Goal: Task Accomplishment & Management: Complete application form

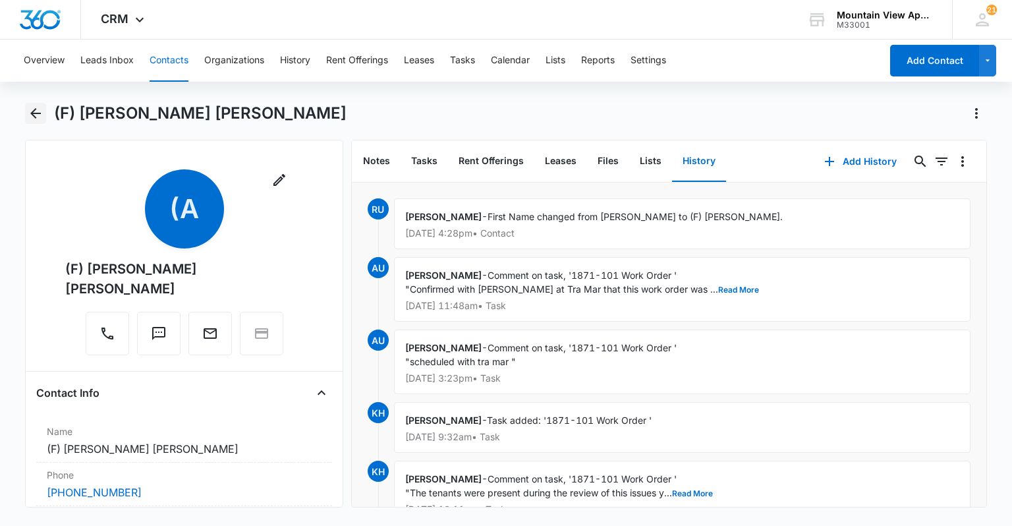
scroll to position [2046, 0]
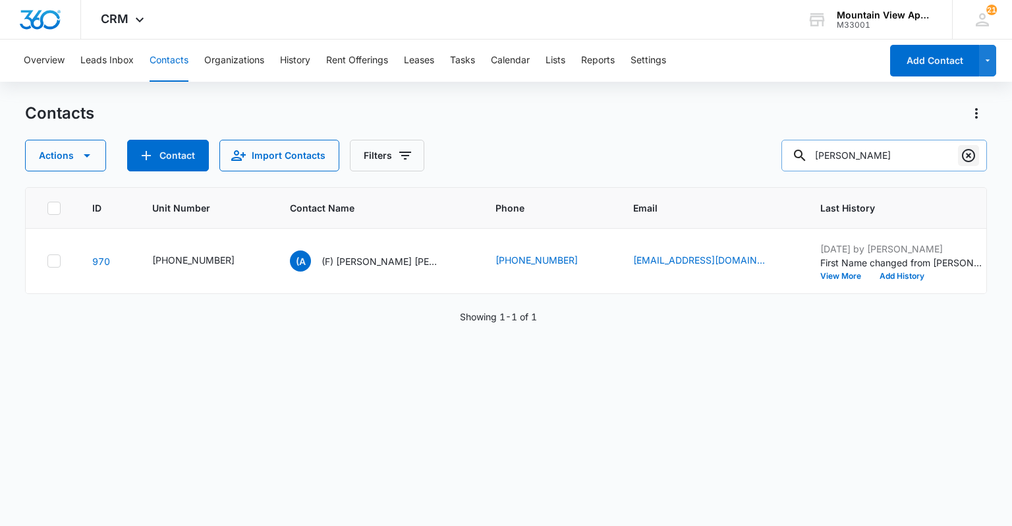
click at [971, 155] on icon "Clear" at bounding box center [968, 156] width 16 height 16
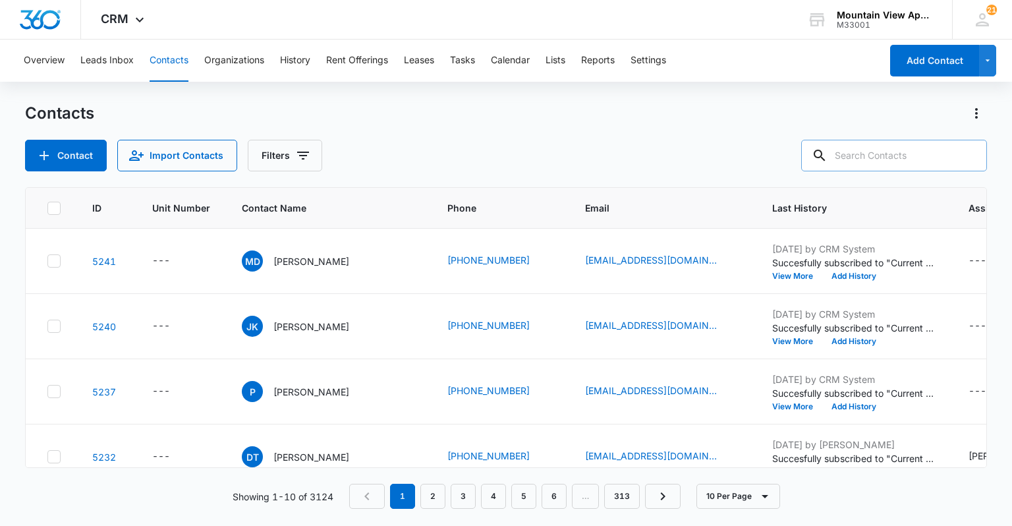
click at [904, 155] on input "text" at bounding box center [894, 156] width 186 height 32
type input "1833"
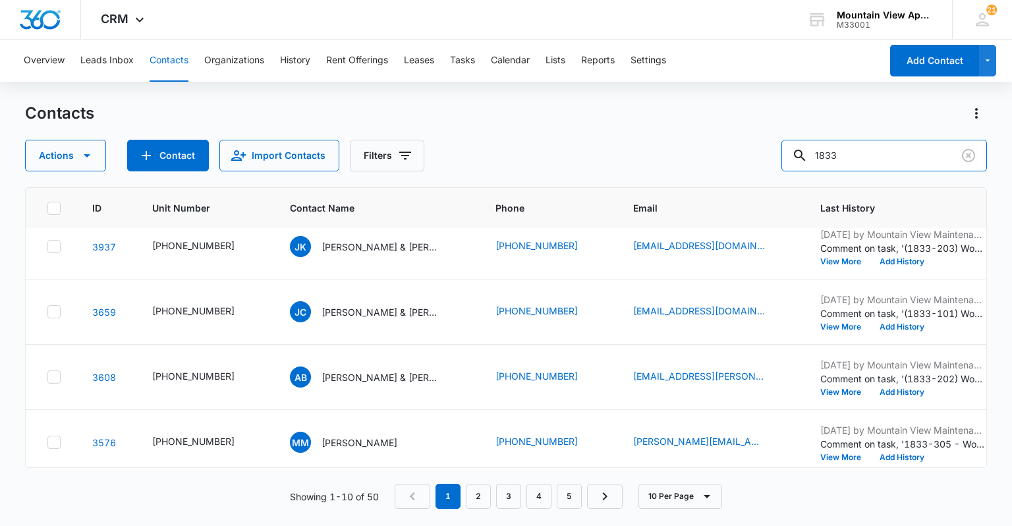
scroll to position [419, 0]
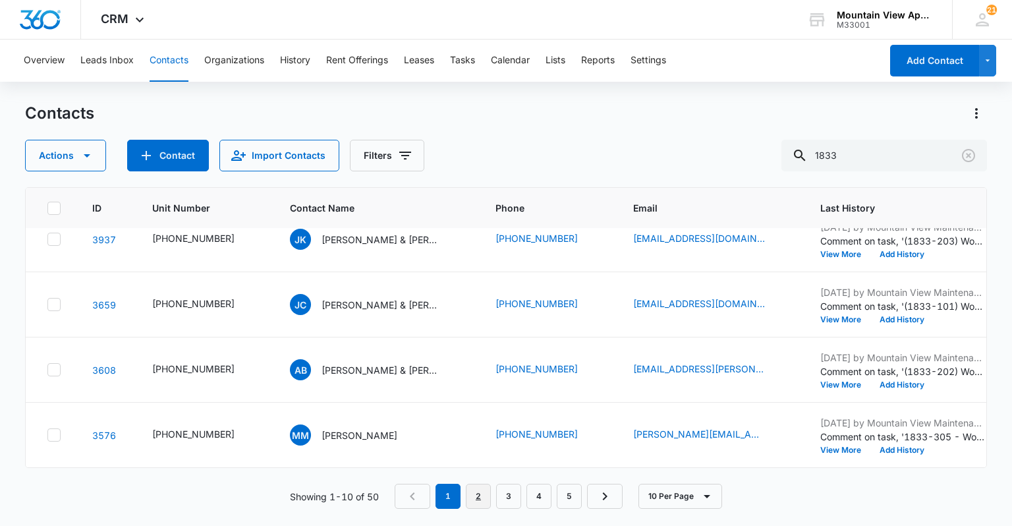
click at [477, 503] on link "2" at bounding box center [478, 495] width 25 height 25
click at [514, 506] on link "3" at bounding box center [511, 495] width 25 height 25
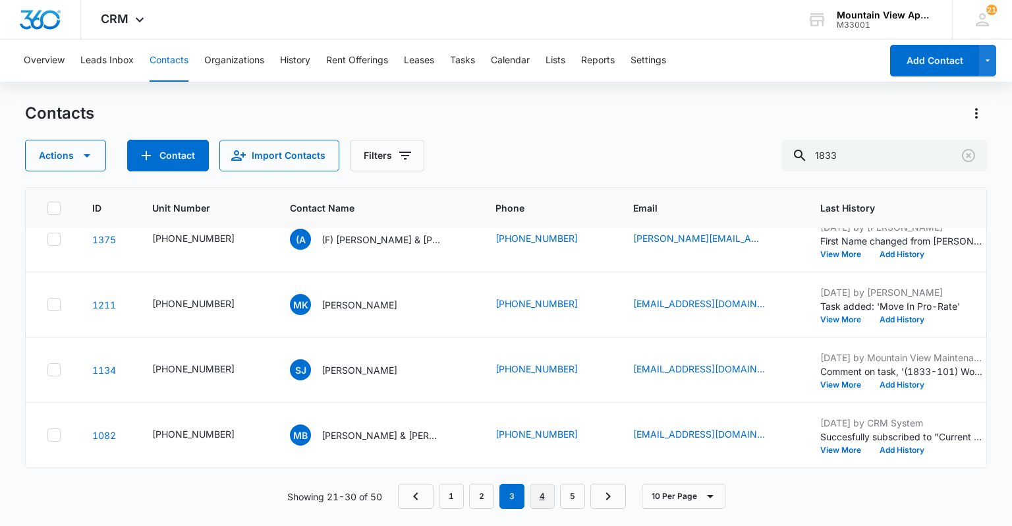
click at [535, 495] on link "4" at bounding box center [541, 495] width 25 height 25
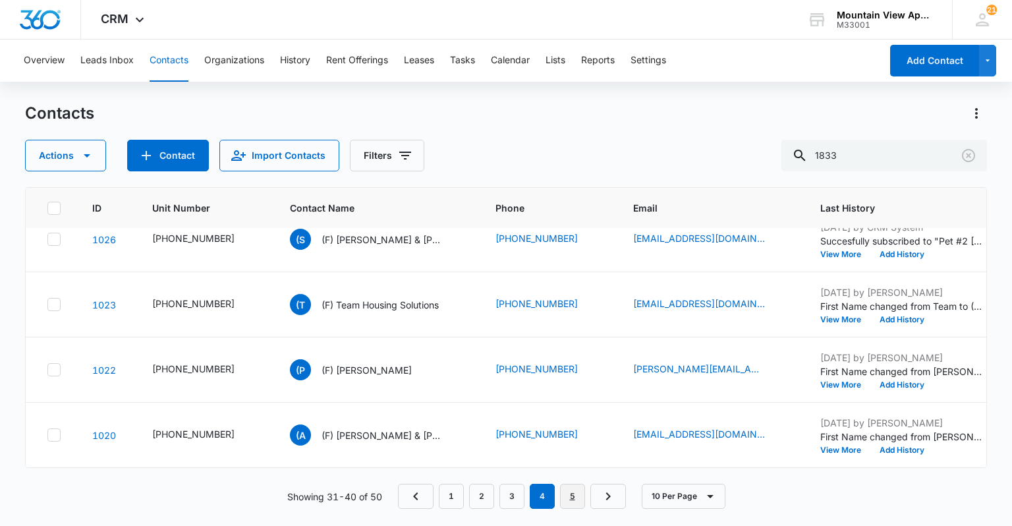
click at [575, 498] on link "5" at bounding box center [572, 495] width 25 height 25
click at [456, 508] on link "1" at bounding box center [451, 495] width 25 height 25
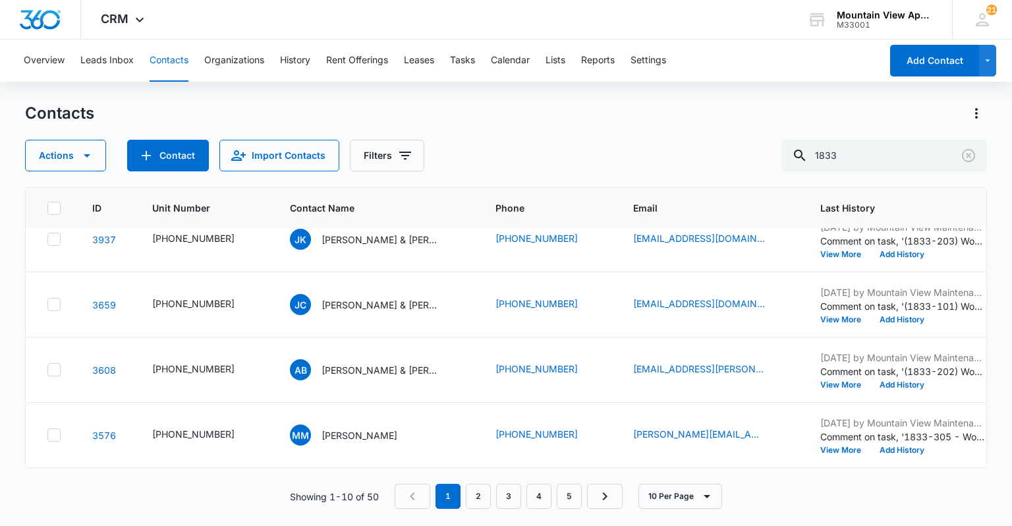
scroll to position [0, 0]
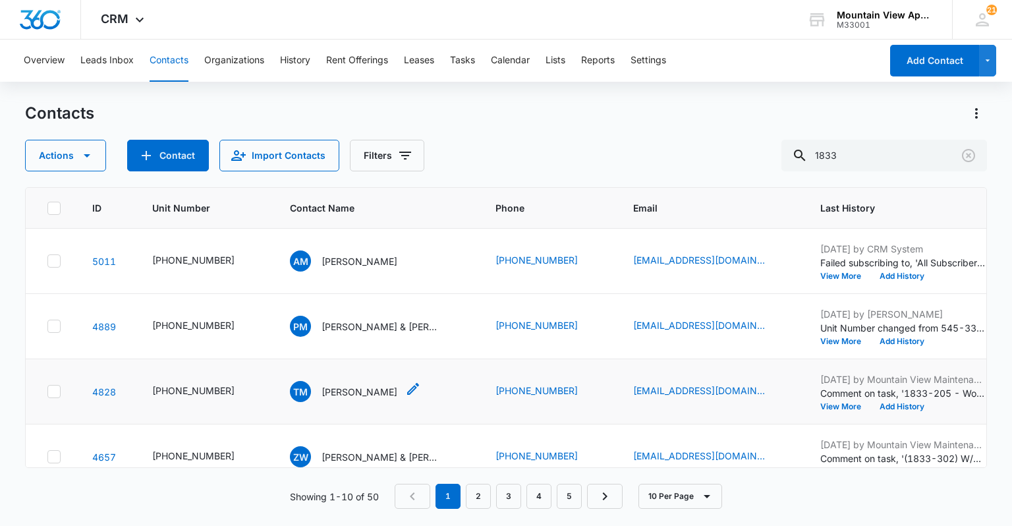
click at [328, 390] on p "[PERSON_NAME]" at bounding box center [359, 392] width 76 height 14
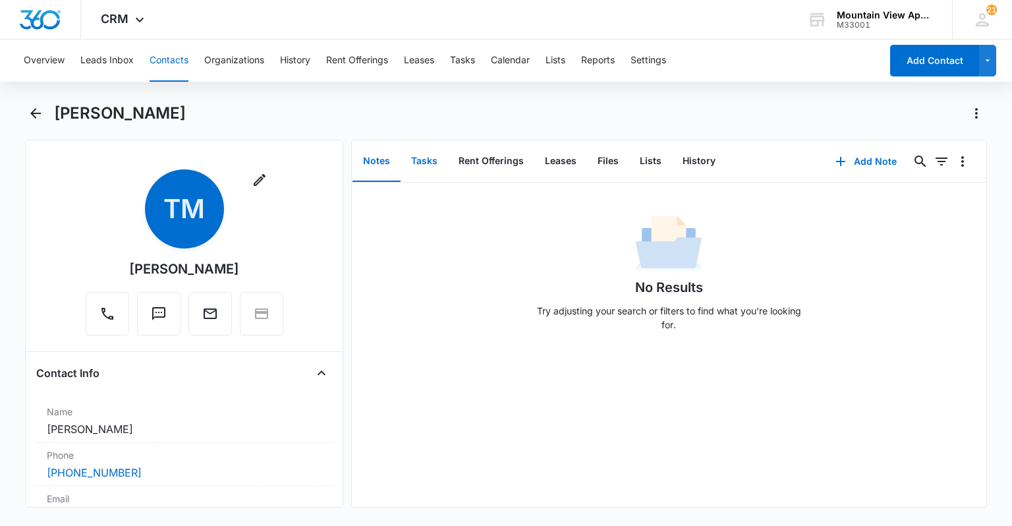
click at [423, 159] on button "Tasks" at bounding box center [423, 161] width 47 height 41
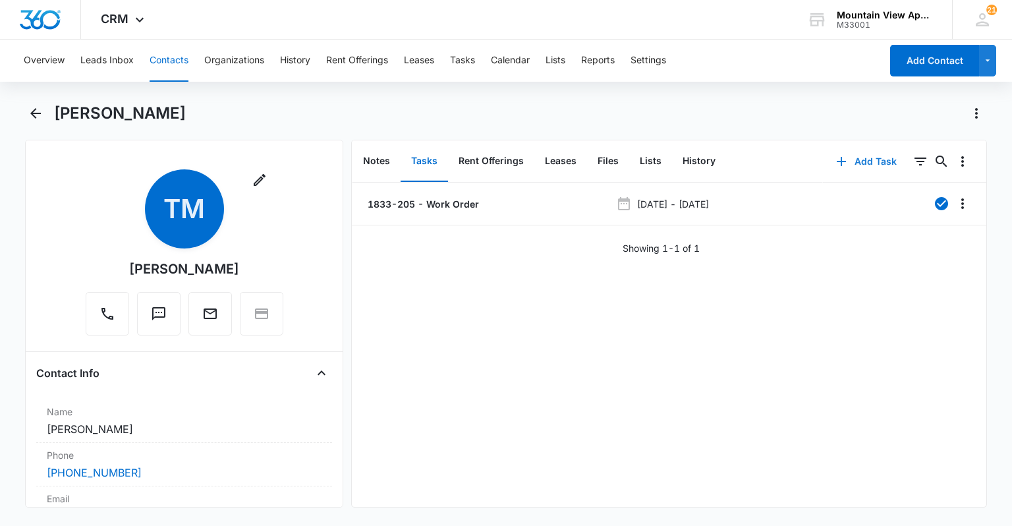
click at [854, 166] on button "Add Task" at bounding box center [866, 162] width 87 height 32
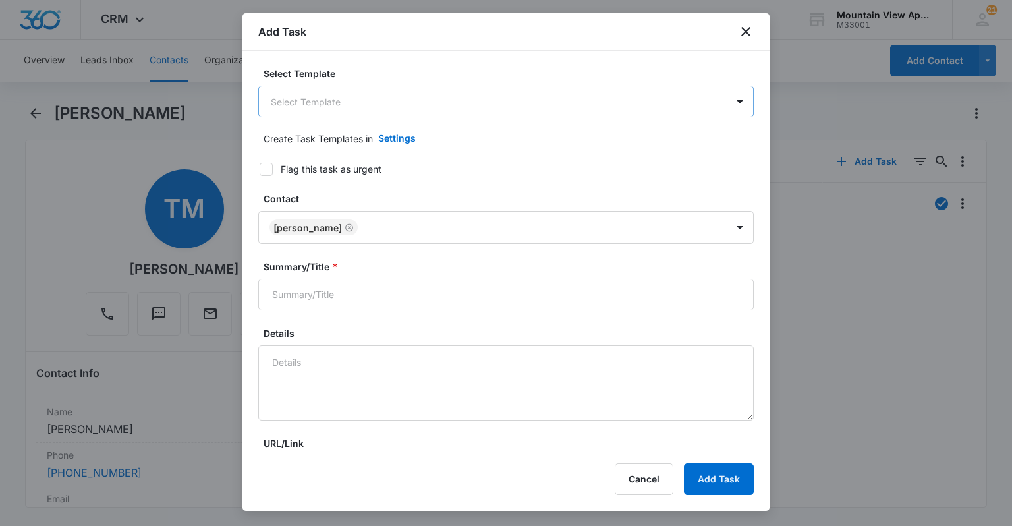
click at [327, 99] on body "CRM Apps Reputation Websites Forms CRM Email Social Content Ads Intelligence Fi…" at bounding box center [506, 263] width 1012 height 526
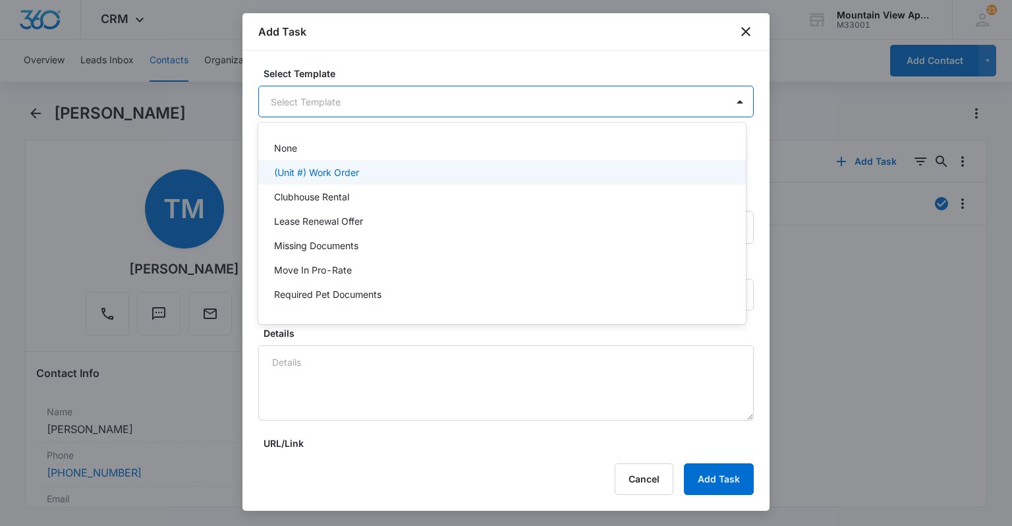
click at [346, 174] on p "(Unit #) Work Order" at bounding box center [316, 172] width 85 height 14
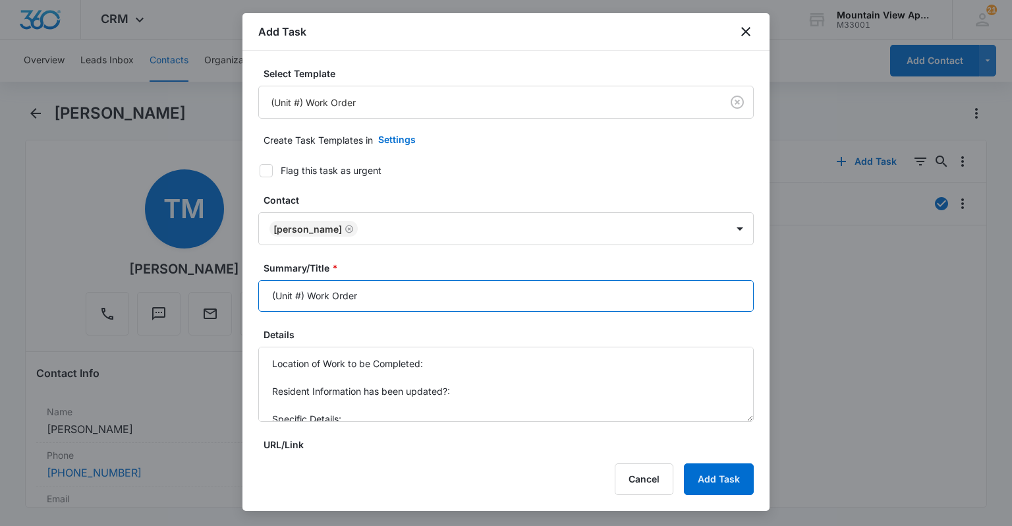
click at [300, 293] on input "(Unit #) Work Order" at bounding box center [505, 296] width 495 height 32
type input "(1833-205) Work Order"
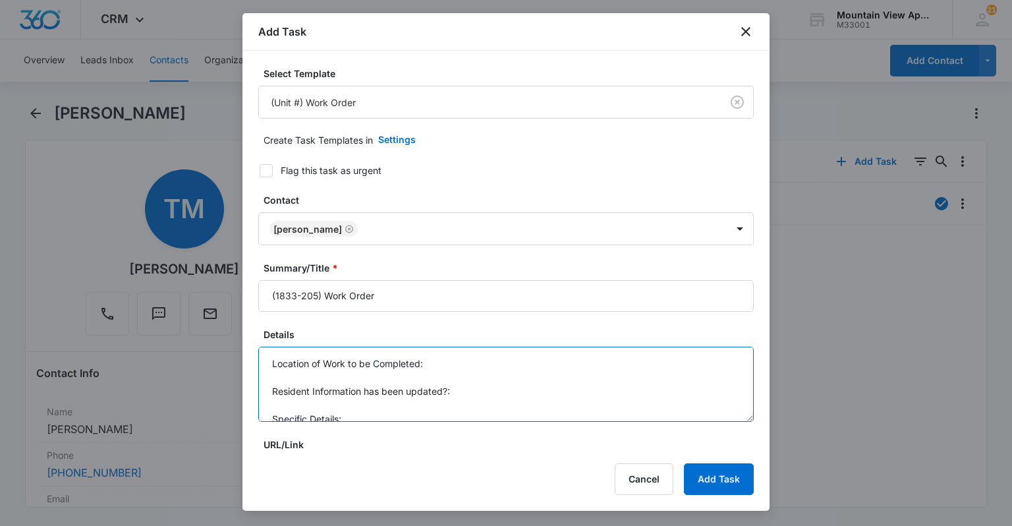
click at [477, 364] on textarea "Location of Work to be Completed: Resident Information has been updated?: Speci…" at bounding box center [505, 383] width 495 height 75
click at [469, 389] on textarea "Location of Work to be Completed: Bathroom. Resident Information has been updat…" at bounding box center [505, 383] width 495 height 75
click at [463, 415] on textarea "Location of Work to be Completed: Bathroom. Resident Information has been updat…" at bounding box center [505, 383] width 495 height 75
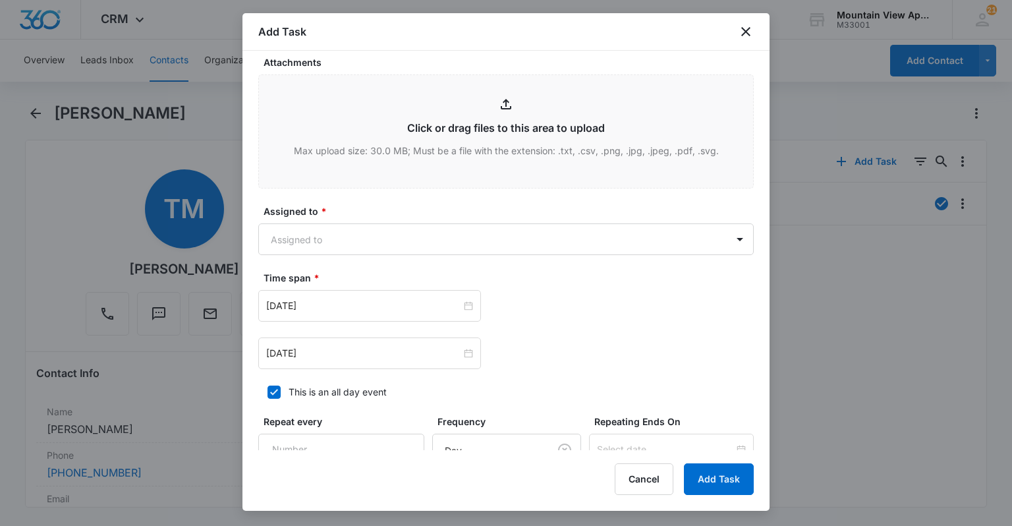
scroll to position [738, 0]
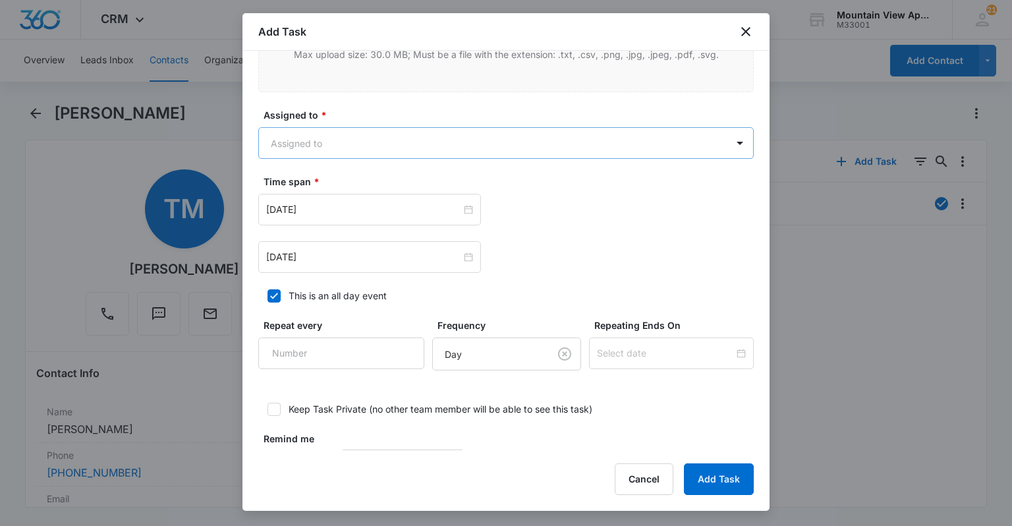
type textarea "Location of Work to be Completed: Bathroom. Resident Information has been updat…"
click at [340, 142] on body "CRM Apps Reputation Websites Forms CRM Email Social Content Ads Intelligence Fi…" at bounding box center [506, 263] width 1012 height 526
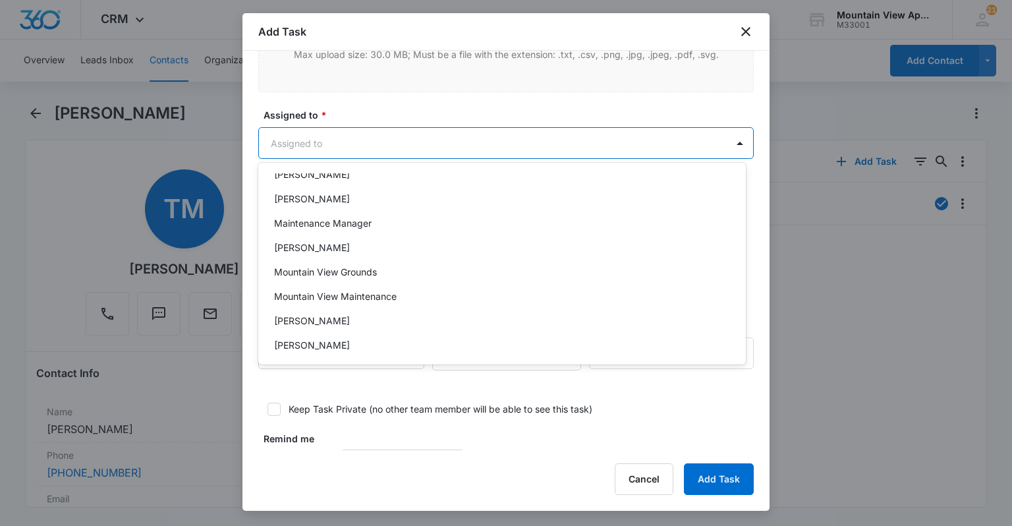
scroll to position [287, 0]
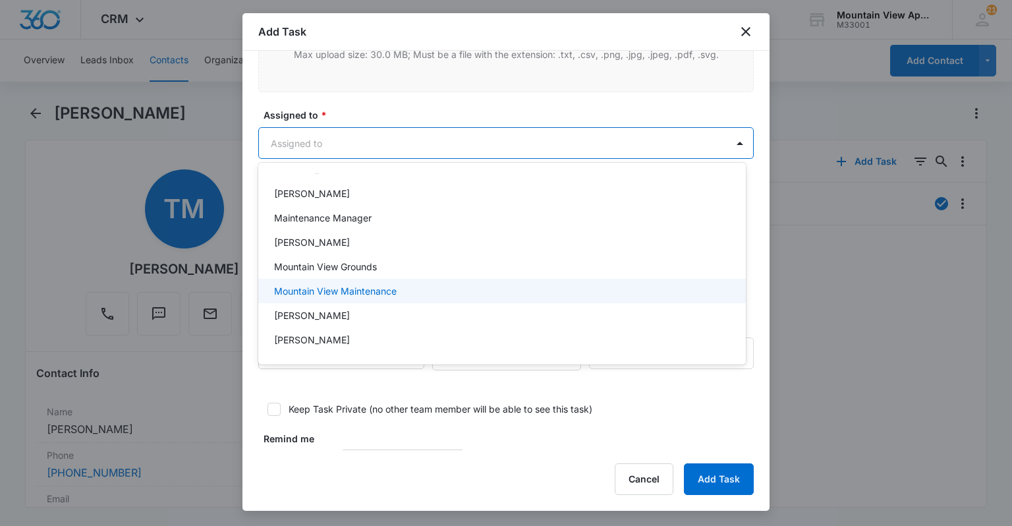
click at [392, 293] on p "Mountain View Maintenance" at bounding box center [335, 291] width 122 height 14
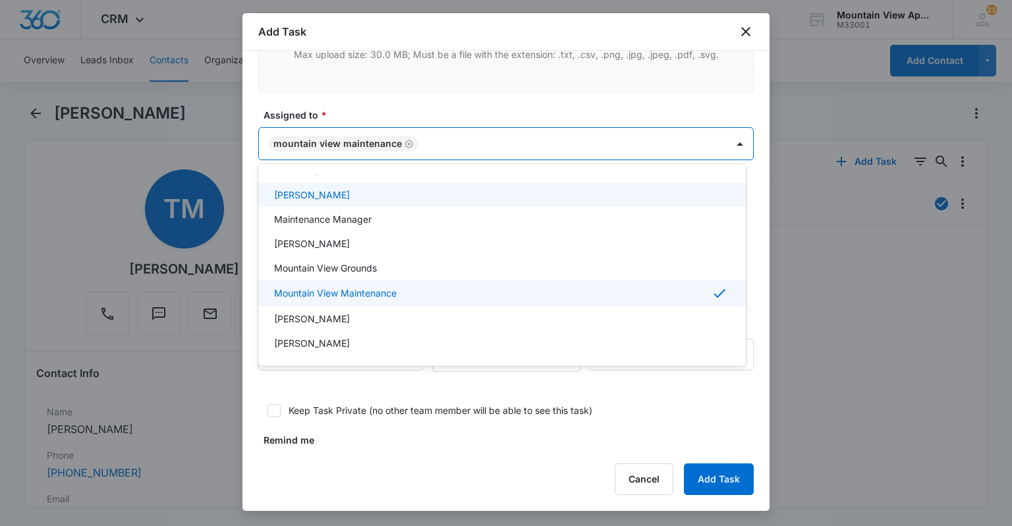
click at [427, 112] on div at bounding box center [506, 263] width 1012 height 526
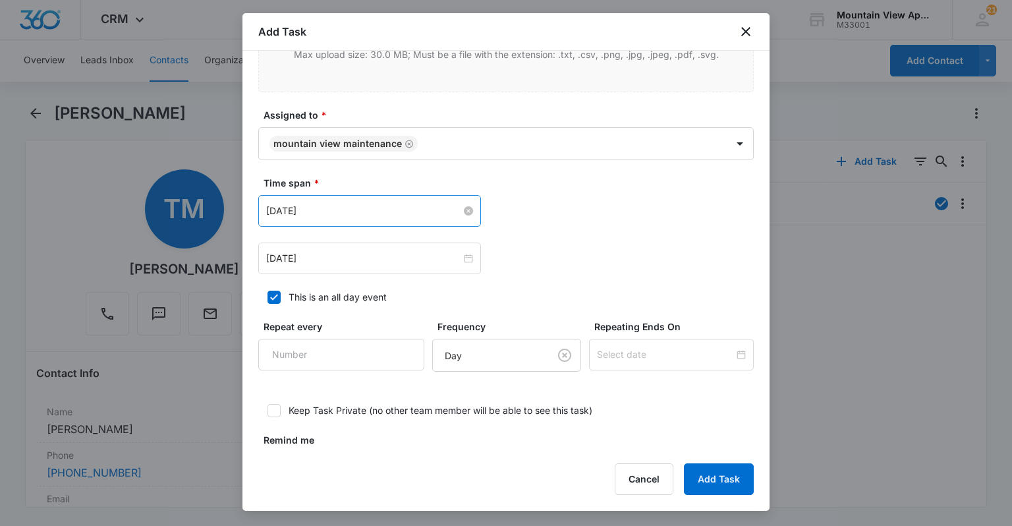
click at [318, 203] on input "[DATE]" at bounding box center [363, 210] width 195 height 14
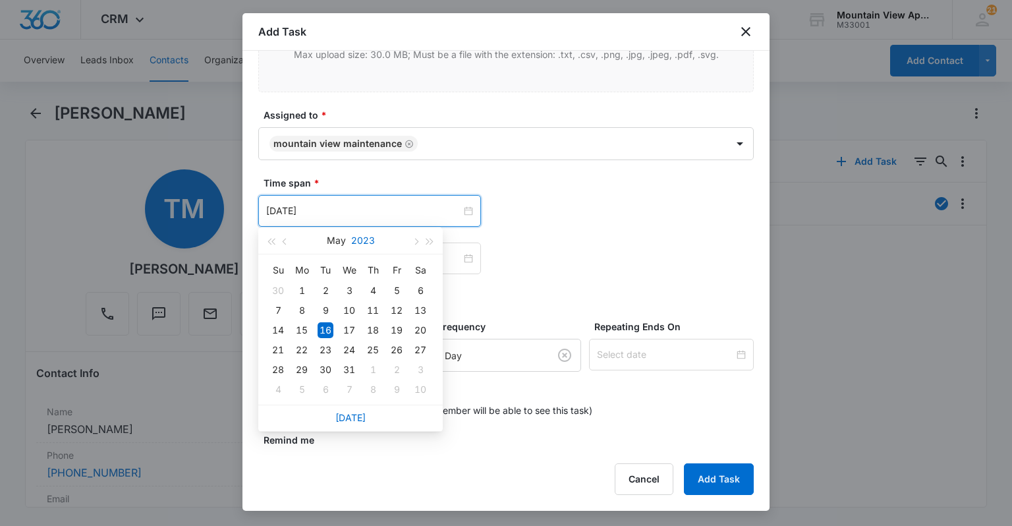
click at [361, 240] on button "2023" at bounding box center [363, 240] width 24 height 26
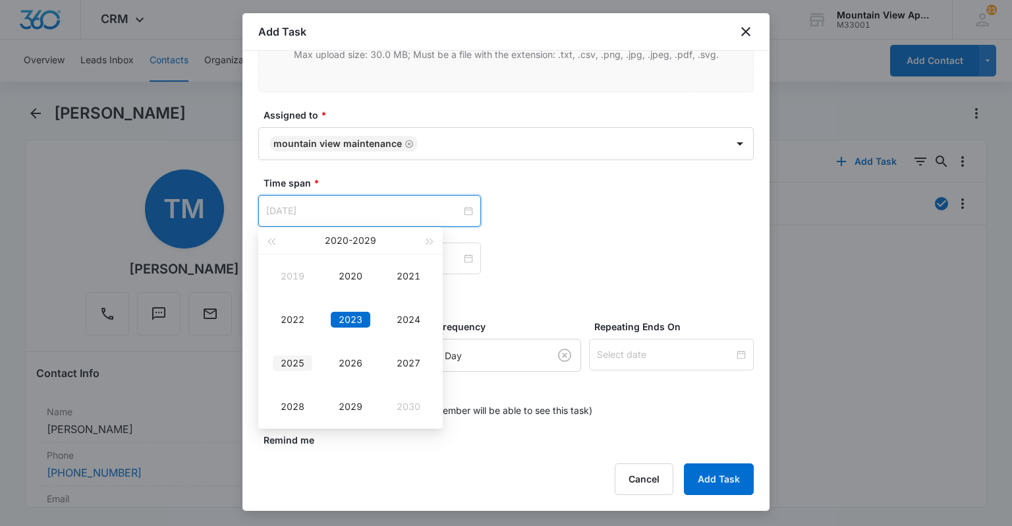
click at [295, 362] on div "2025" at bounding box center [293, 363] width 40 height 16
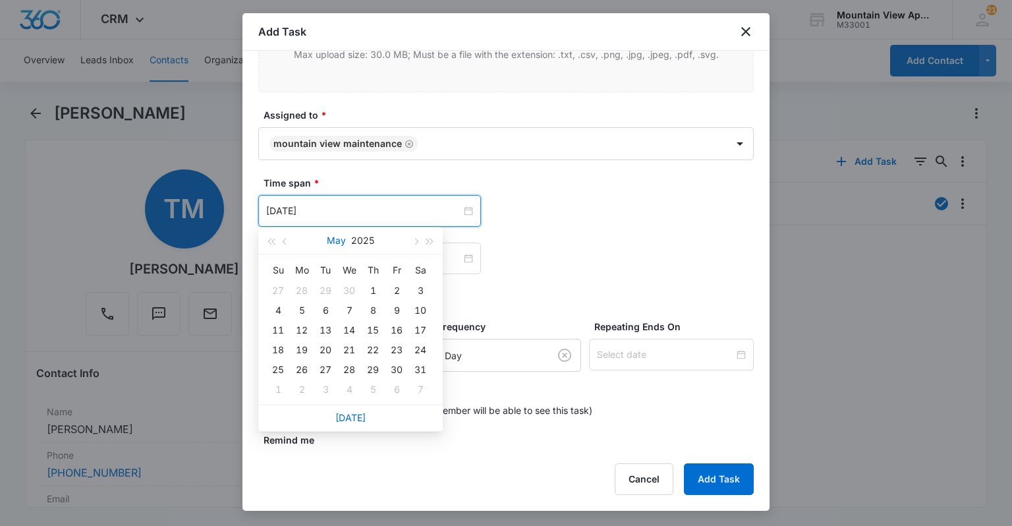
click at [336, 240] on button "May" at bounding box center [336, 240] width 19 height 26
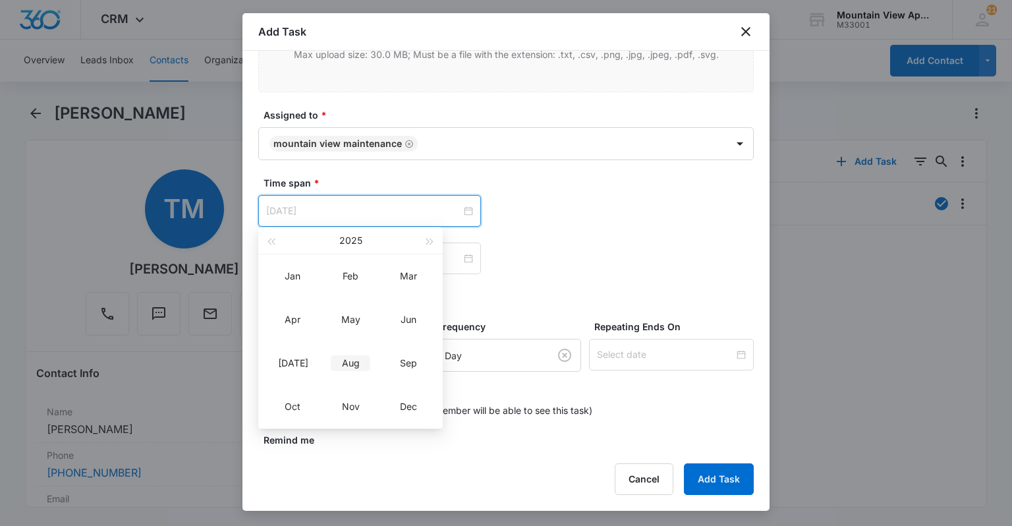
click at [349, 358] on div "Aug" at bounding box center [351, 363] width 40 height 16
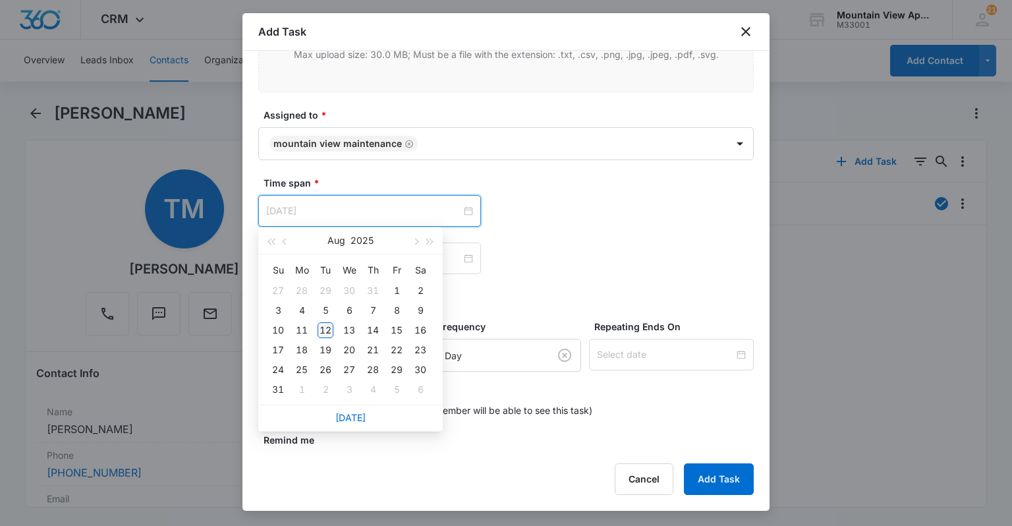
type input "[DATE]"
click at [320, 328] on div "12" at bounding box center [325, 330] width 16 height 16
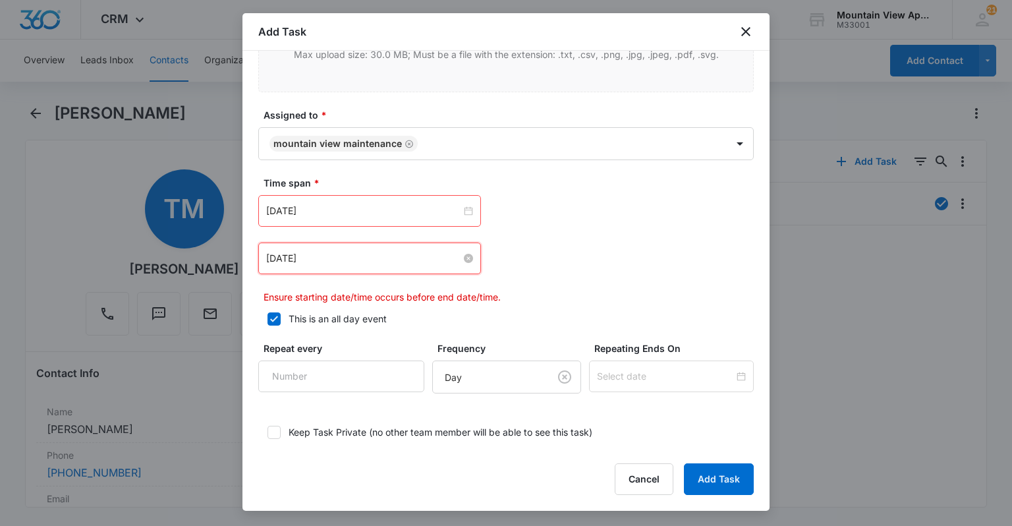
click at [314, 254] on input "[DATE]" at bounding box center [363, 258] width 195 height 14
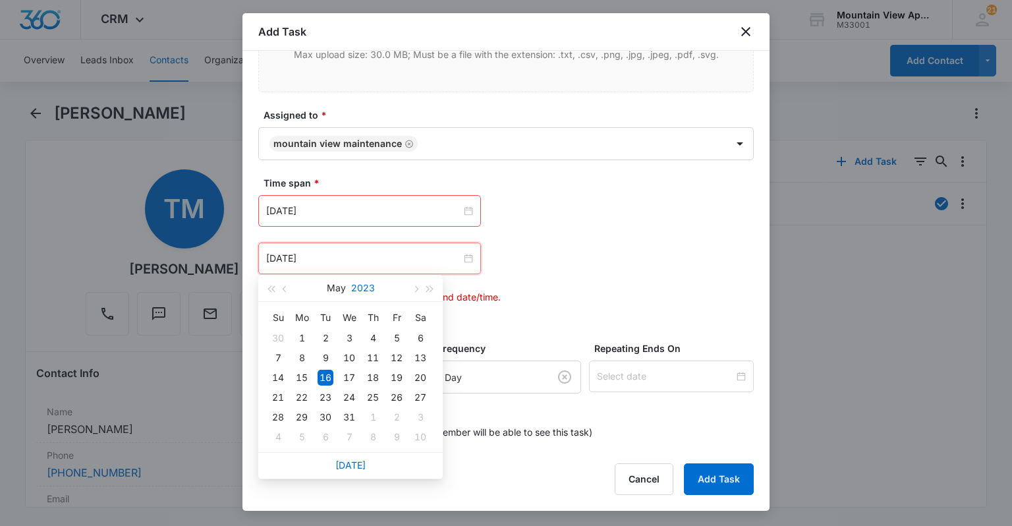
click at [361, 292] on button "2023" at bounding box center [363, 288] width 24 height 26
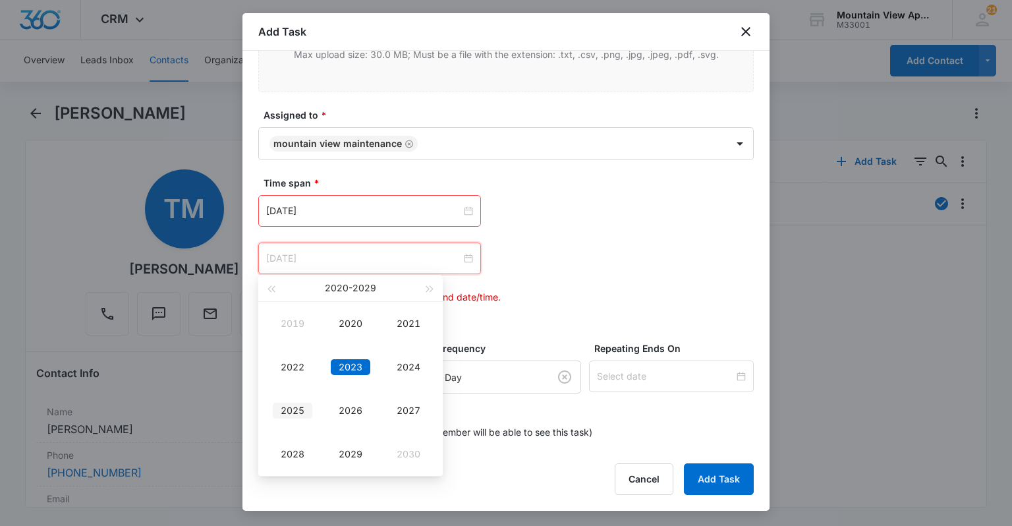
click at [294, 415] on div "2025" at bounding box center [293, 410] width 40 height 16
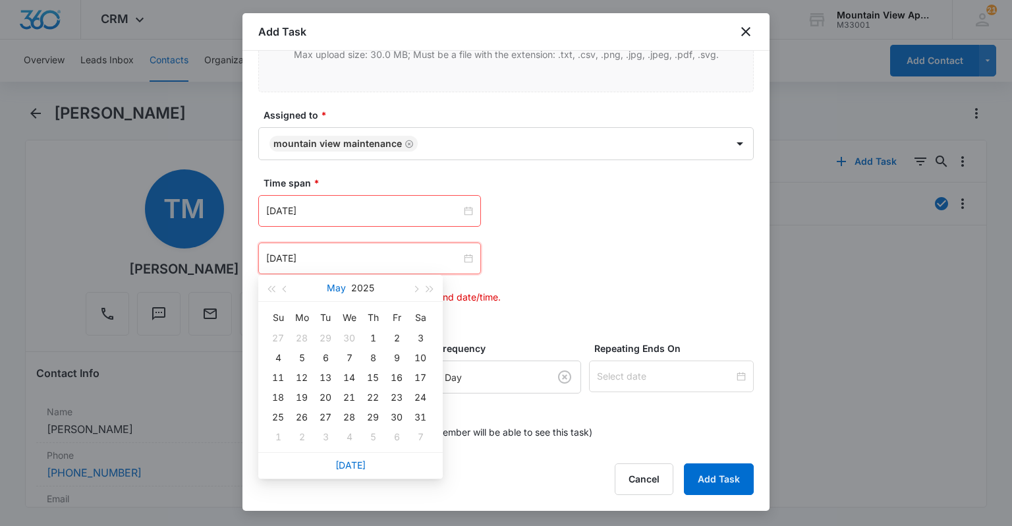
click at [340, 284] on button "May" at bounding box center [336, 288] width 19 height 26
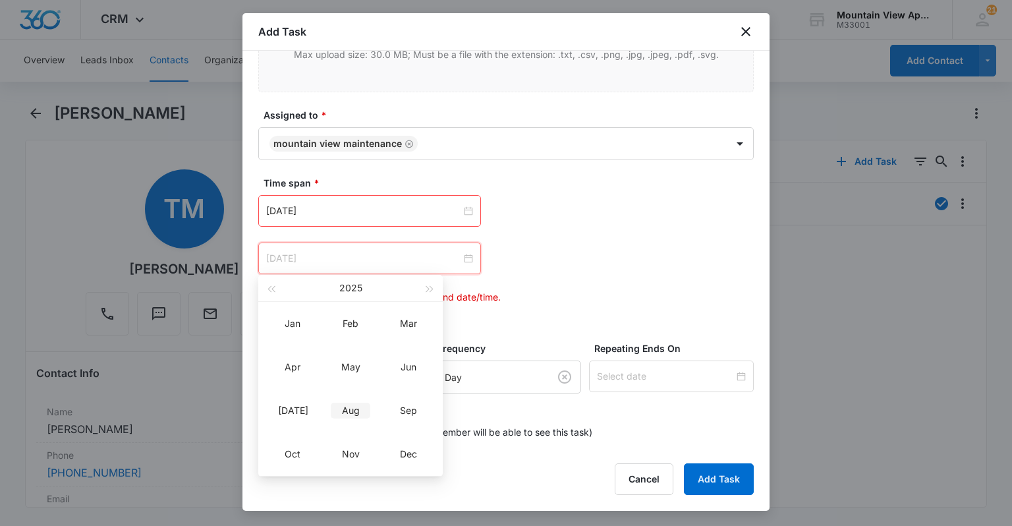
click at [344, 416] on div "Aug" at bounding box center [351, 410] width 40 height 16
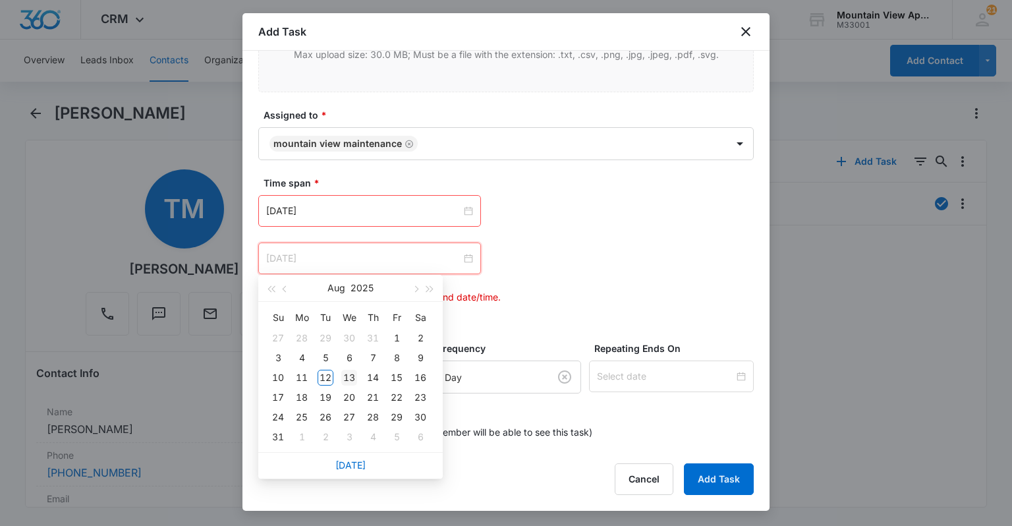
type input "[DATE]"
click at [354, 378] on div "13" at bounding box center [349, 377] width 16 height 16
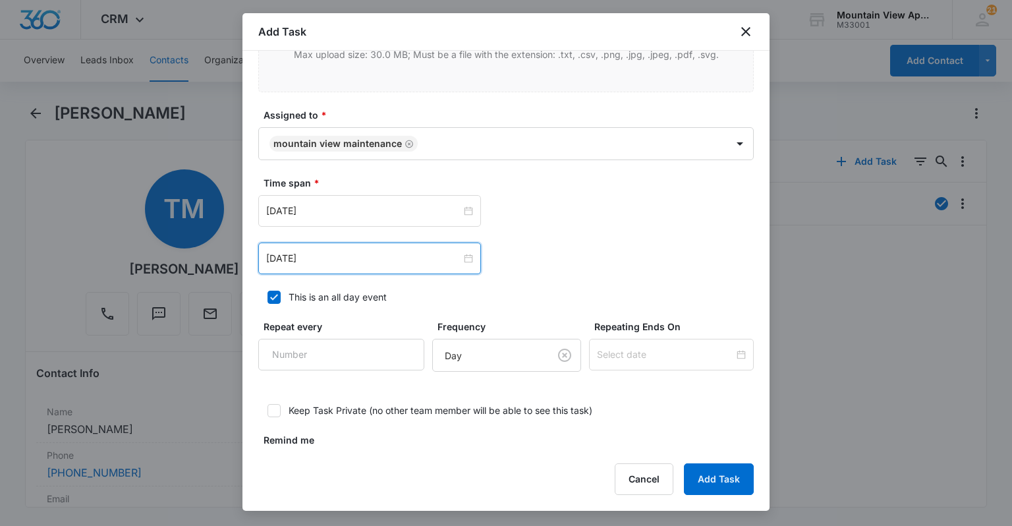
click at [576, 256] on div "[DATE] [DATE] Su Mo Tu We Th Fr Sa 27 28 29 30 31 1 2 3 4 5 6 7 8 9 10 11 12 13…" at bounding box center [505, 258] width 495 height 32
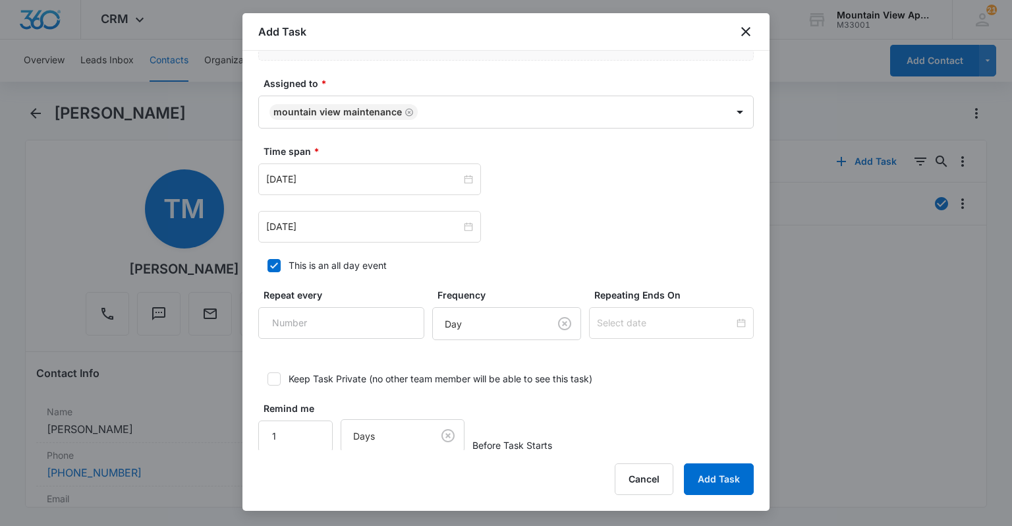
scroll to position [785, 0]
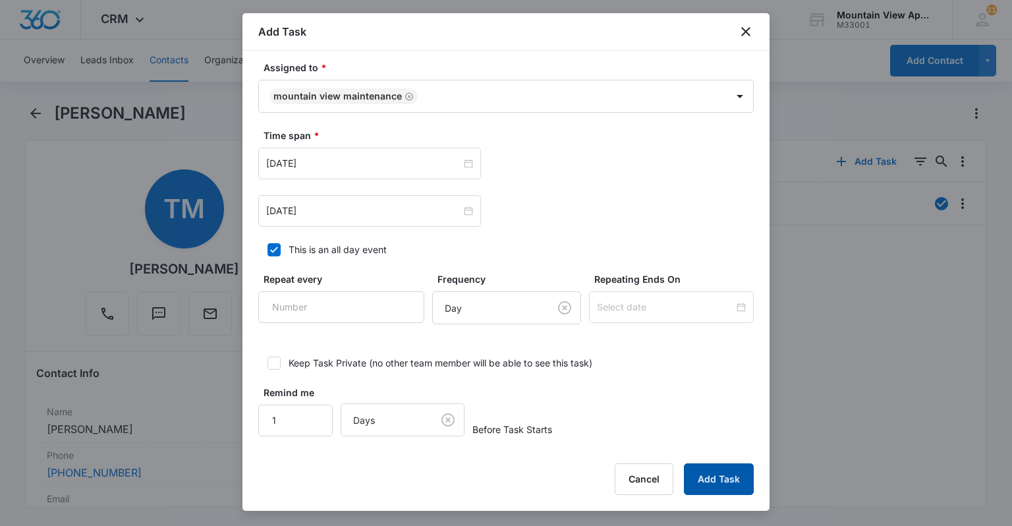
click at [749, 490] on button "Add Task" at bounding box center [719, 479] width 70 height 32
